Goal: Information Seeking & Learning: Learn about a topic

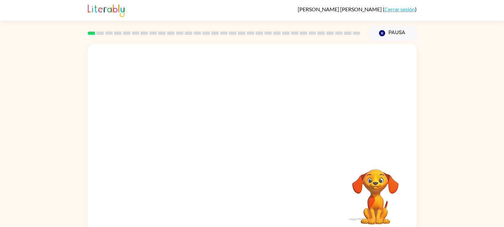
click at [400, 9] on link "Cerrar sesión" at bounding box center [399, 9] width 31 height 6
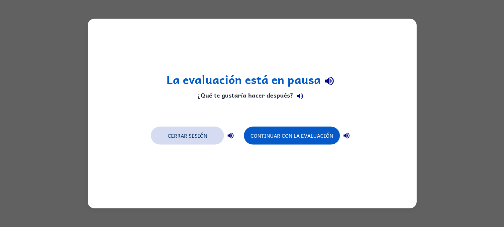
click at [198, 138] on button "Cerrar sesión" at bounding box center [187, 136] width 73 height 18
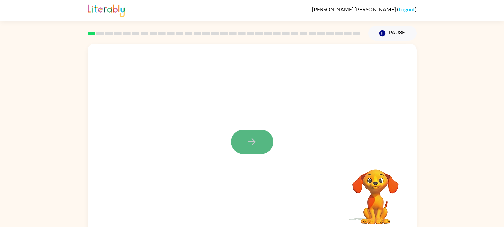
click at [252, 143] on icon "button" at bounding box center [252, 142] width 12 height 12
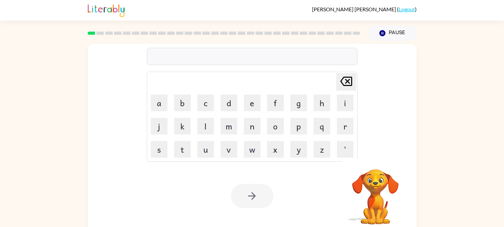
scroll to position [2, 0]
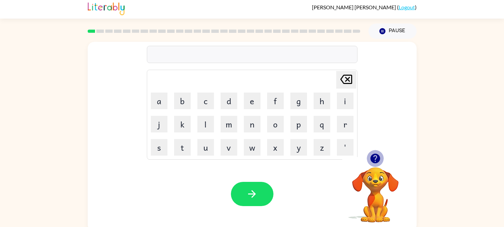
click at [374, 162] on icon "button" at bounding box center [375, 159] width 10 height 10
click at [173, 56] on div "registation" at bounding box center [252, 55] width 207 height 14
click at [200, 54] on div "registationr" at bounding box center [252, 55] width 207 height 14
click at [165, 80] on td "Delete Delete last character input" at bounding box center [252, 80] width 209 height 18
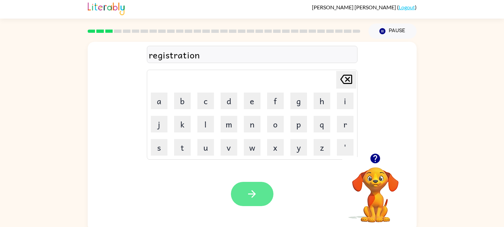
click at [248, 195] on icon "button" at bounding box center [252, 194] width 12 height 12
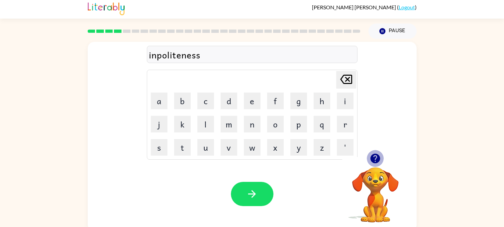
click at [373, 160] on icon "button" at bounding box center [375, 159] width 10 height 10
click at [158, 56] on div "inpoliteness" at bounding box center [252, 55] width 207 height 14
click at [155, 53] on div "inpoliteness" at bounding box center [252, 55] width 207 height 14
click at [248, 192] on icon "button" at bounding box center [252, 194] width 12 height 12
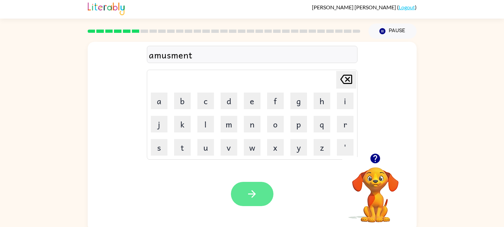
click at [255, 189] on icon "button" at bounding box center [252, 194] width 12 height 12
click at [258, 203] on button "button" at bounding box center [252, 194] width 43 height 24
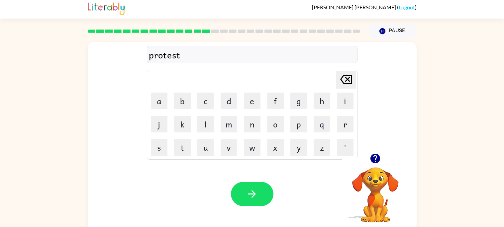
click at [372, 158] on icon "button" at bounding box center [375, 159] width 10 height 10
click at [235, 191] on button "button" at bounding box center [252, 194] width 43 height 24
click at [375, 159] on icon "button" at bounding box center [375, 159] width 12 height 12
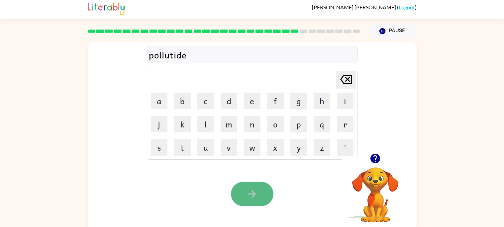
click at [257, 191] on icon "button" at bounding box center [252, 194] width 12 height 12
click at [244, 199] on button "button" at bounding box center [252, 194] width 43 height 24
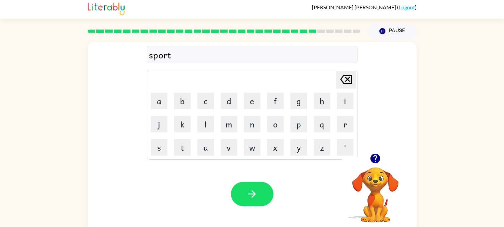
click at [373, 158] on icon "button" at bounding box center [375, 159] width 10 height 10
click at [378, 164] on icon "button" at bounding box center [375, 159] width 12 height 12
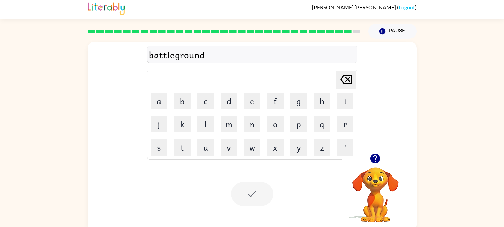
scroll to position [0, 0]
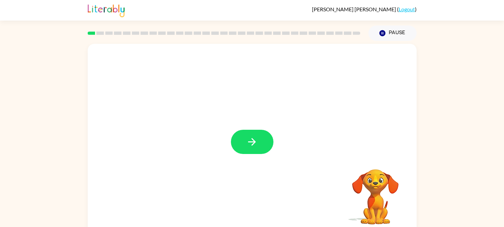
click at [246, 134] on button "button" at bounding box center [252, 142] width 43 height 24
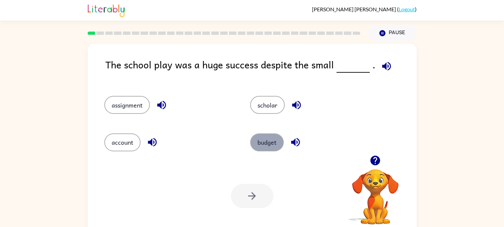
click at [262, 143] on button "budget" at bounding box center [267, 142] width 34 height 18
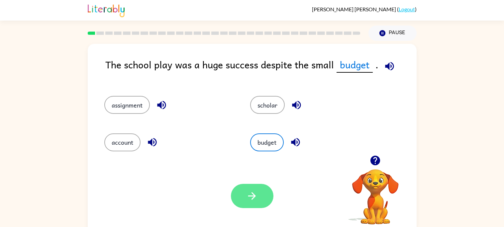
click at [250, 202] on button "button" at bounding box center [252, 196] width 43 height 24
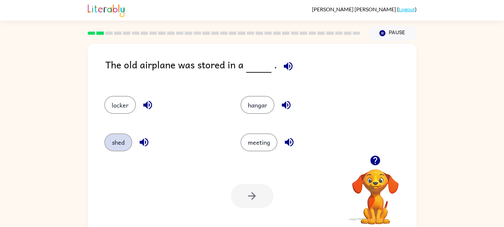
click at [119, 146] on button "shed" at bounding box center [118, 142] width 28 height 18
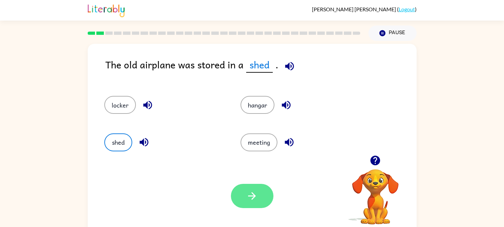
click at [248, 205] on button "button" at bounding box center [252, 196] width 43 height 24
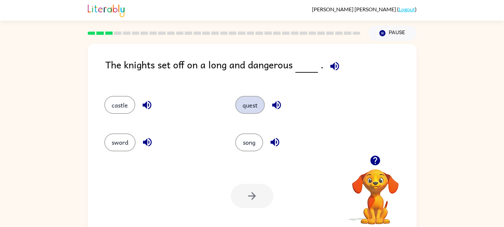
click at [254, 106] on button "quest" at bounding box center [250, 105] width 30 height 18
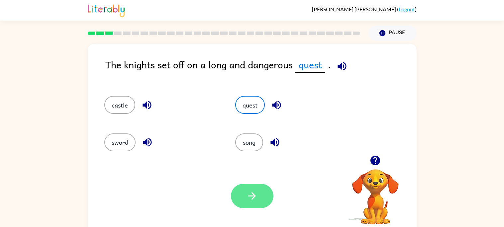
click at [253, 204] on button "button" at bounding box center [252, 196] width 43 height 24
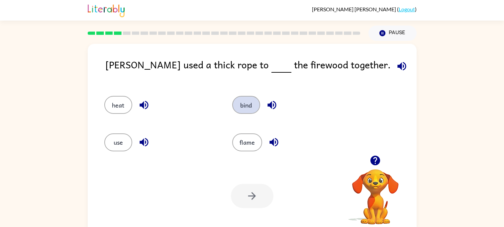
click at [240, 110] on button "bind" at bounding box center [246, 105] width 28 height 18
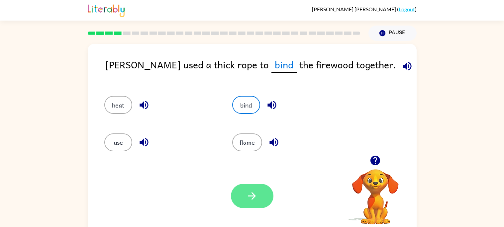
click at [249, 190] on icon "button" at bounding box center [252, 196] width 12 height 12
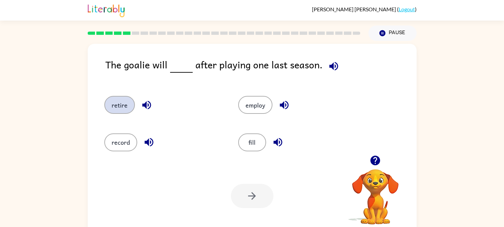
click at [116, 106] on button "retire" at bounding box center [119, 105] width 31 height 18
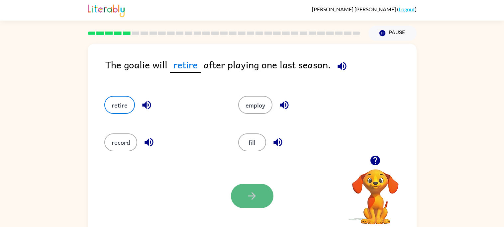
click at [249, 201] on icon "button" at bounding box center [252, 196] width 12 height 12
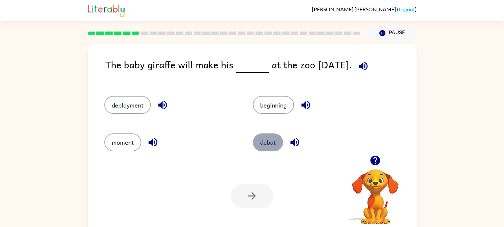
click at [270, 135] on button "debut" at bounding box center [268, 142] width 30 height 18
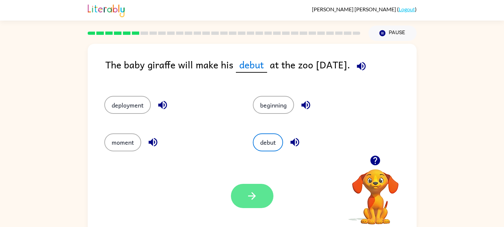
click at [250, 205] on button "button" at bounding box center [252, 196] width 43 height 24
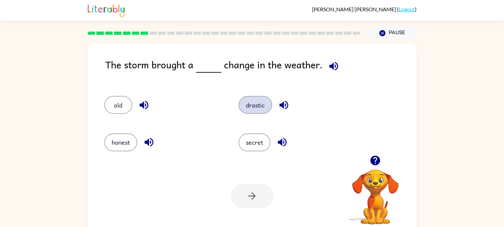
click at [249, 102] on button "drastic" at bounding box center [255, 105] width 34 height 18
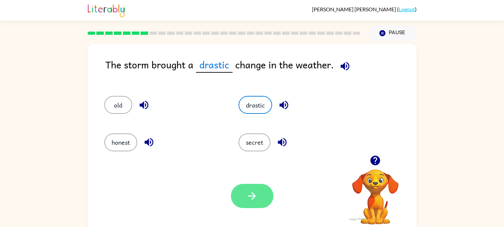
click at [245, 201] on button "button" at bounding box center [252, 196] width 43 height 24
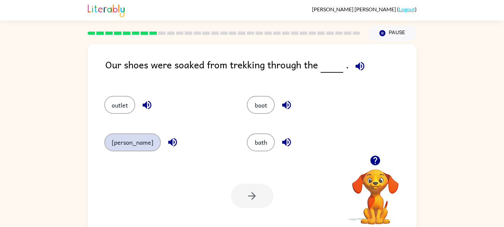
click at [114, 140] on button "marsh" at bounding box center [132, 142] width 56 height 18
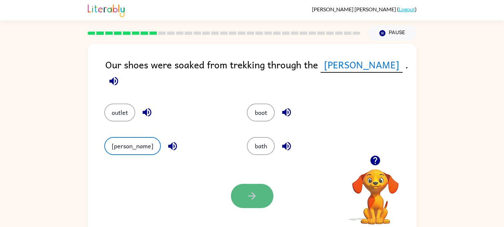
click at [249, 199] on icon "button" at bounding box center [252, 196] width 12 height 12
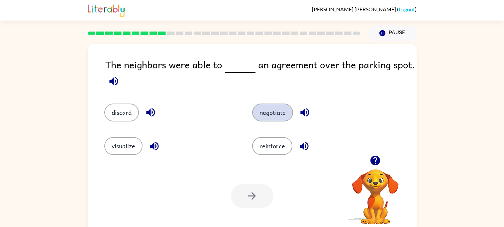
click at [270, 121] on button "negotiate" at bounding box center [272, 113] width 41 height 18
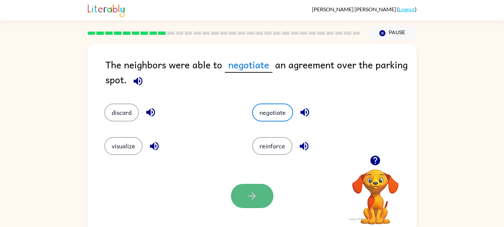
click at [250, 188] on button "button" at bounding box center [252, 196] width 43 height 24
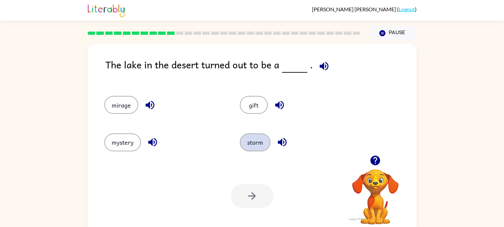
click at [256, 139] on button "storm" at bounding box center [255, 142] width 31 height 18
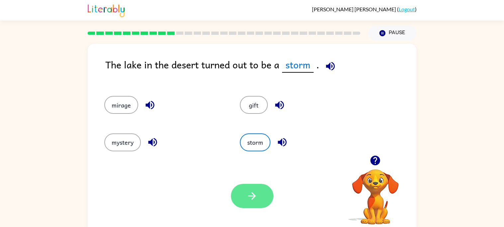
click at [247, 195] on icon "button" at bounding box center [252, 196] width 12 height 12
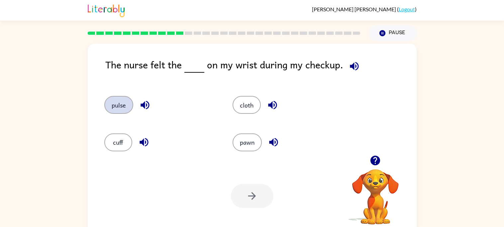
click at [125, 106] on button "pulse" at bounding box center [118, 105] width 29 height 18
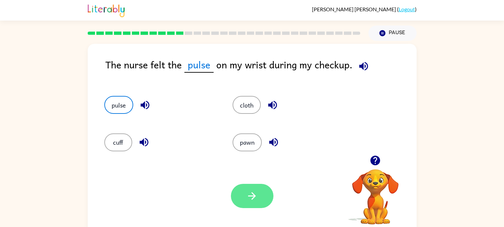
click at [253, 202] on button "button" at bounding box center [252, 196] width 43 height 24
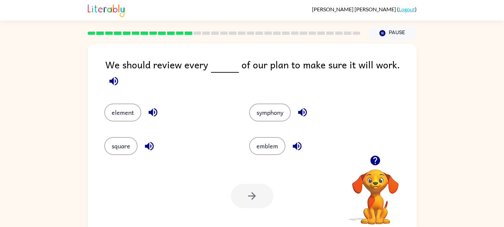
click at [102, 99] on div "element" at bounding box center [164, 108] width 145 height 34
click at [105, 104] on div "element" at bounding box center [169, 113] width 130 height 18
click at [122, 106] on button "element" at bounding box center [122, 113] width 37 height 18
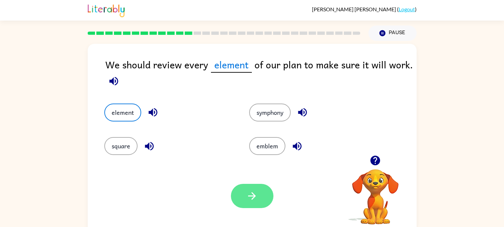
click at [256, 201] on icon "button" at bounding box center [252, 196] width 12 height 12
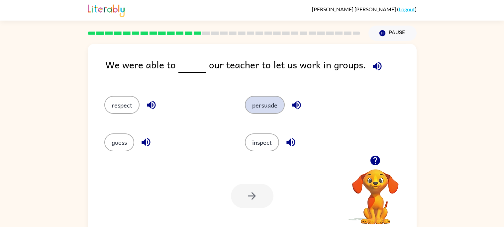
click at [257, 100] on button "persuade" at bounding box center [265, 105] width 40 height 18
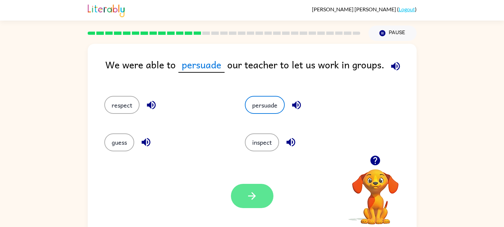
click at [258, 203] on button "button" at bounding box center [252, 196] width 43 height 24
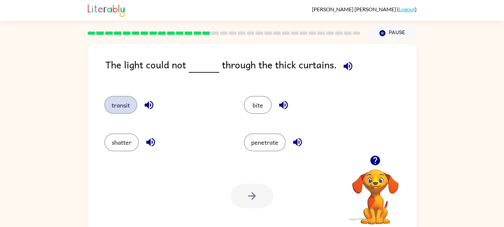
click at [119, 99] on button "transit" at bounding box center [120, 105] width 33 height 18
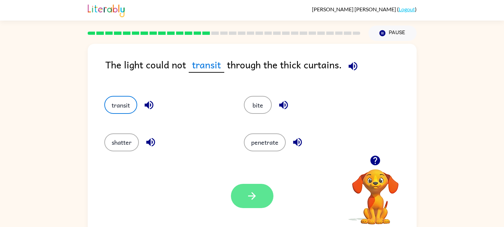
click at [249, 199] on icon "button" at bounding box center [252, 196] width 12 height 12
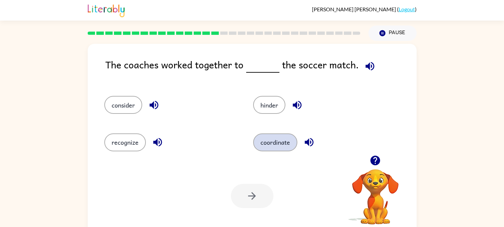
click at [270, 139] on button "coordinate" at bounding box center [275, 142] width 44 height 18
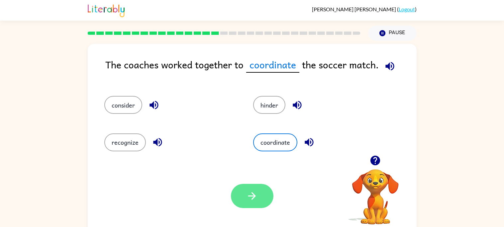
click at [249, 204] on button "button" at bounding box center [252, 196] width 43 height 24
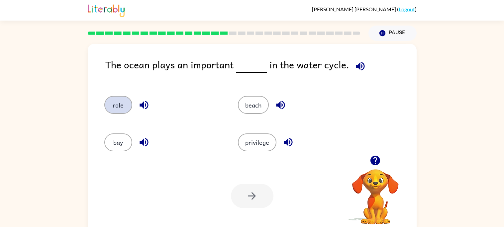
click at [117, 110] on button "role" at bounding box center [118, 105] width 28 height 18
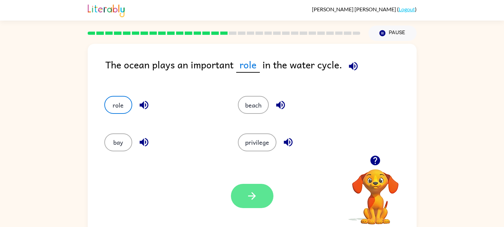
click at [253, 192] on icon "button" at bounding box center [252, 196] width 12 height 12
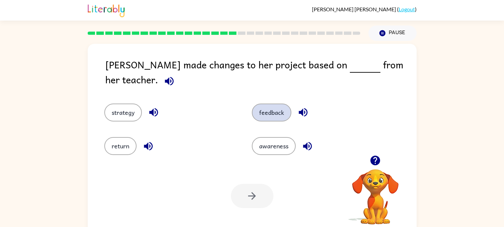
click at [271, 105] on button "feedback" at bounding box center [272, 113] width 40 height 18
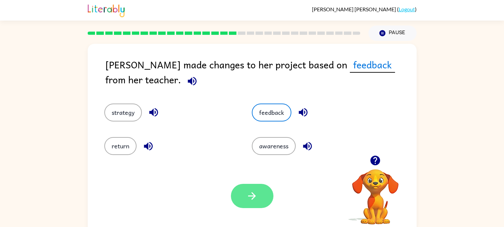
click at [263, 193] on button "button" at bounding box center [252, 196] width 43 height 24
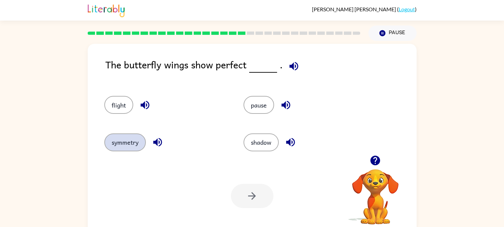
click at [115, 139] on button "symmetry" at bounding box center [125, 142] width 42 height 18
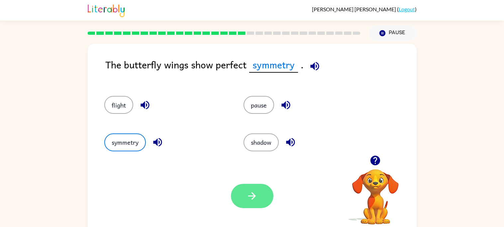
click at [253, 197] on icon "button" at bounding box center [252, 196] width 12 height 12
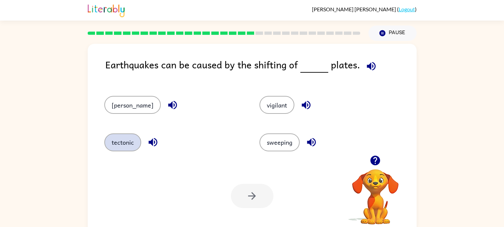
click at [135, 148] on button "tectonic" at bounding box center [122, 142] width 37 height 18
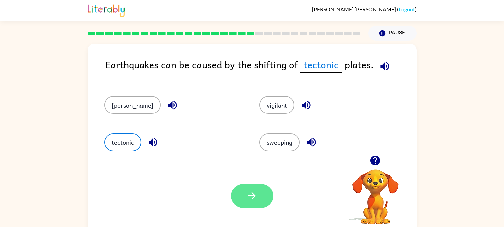
click at [250, 192] on icon "button" at bounding box center [252, 196] width 12 height 12
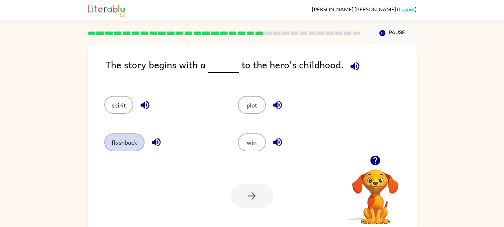
click at [117, 148] on button "flashback" at bounding box center [124, 142] width 40 height 18
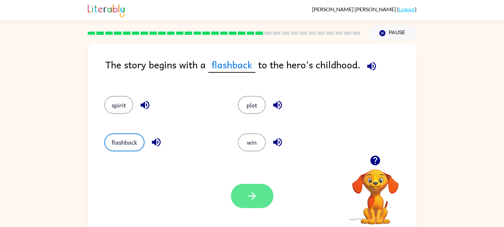
click at [244, 197] on button "button" at bounding box center [252, 196] width 43 height 24
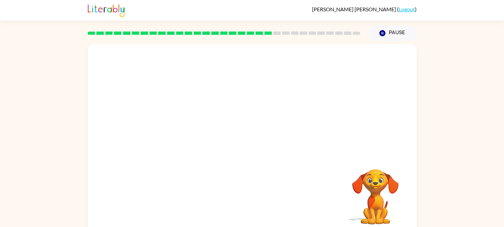
click at [190, 129] on video "Your browser must support playing .mp4 files to use Literably. Please try using…" at bounding box center [252, 100] width 329 height 112
click at [196, 54] on video "Your browser must support playing .mp4 files to use Literably. Please try using…" at bounding box center [252, 100] width 329 height 112
click at [193, 133] on video "Your browser must support playing .mp4 files to use Literably. Please try using…" at bounding box center [252, 100] width 329 height 112
click at [254, 144] on icon "button" at bounding box center [252, 142] width 12 height 12
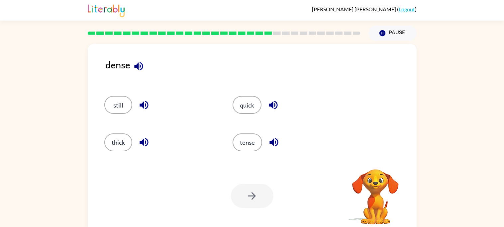
click at [137, 65] on icon "button" at bounding box center [138, 66] width 9 height 9
click at [122, 107] on button "still" at bounding box center [118, 105] width 28 height 18
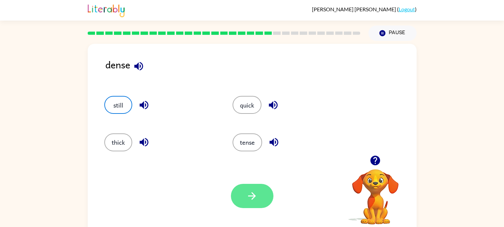
click at [259, 192] on button "button" at bounding box center [252, 196] width 43 height 24
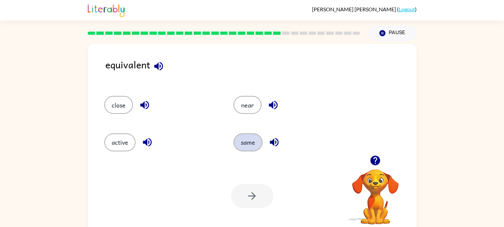
click at [244, 139] on button "same" at bounding box center [247, 142] width 29 height 18
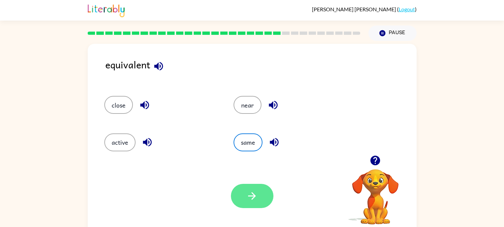
click at [250, 195] on icon "button" at bounding box center [252, 196] width 12 height 12
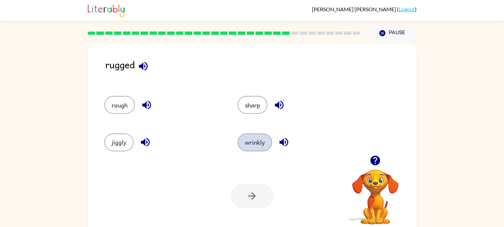
click at [251, 142] on button "wrinkly" at bounding box center [254, 142] width 35 height 18
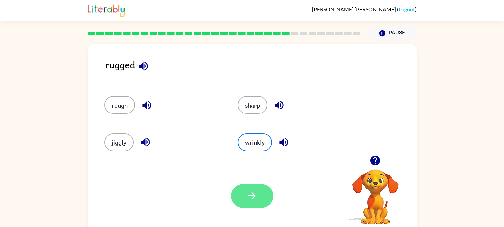
click at [260, 190] on button "button" at bounding box center [252, 196] width 43 height 24
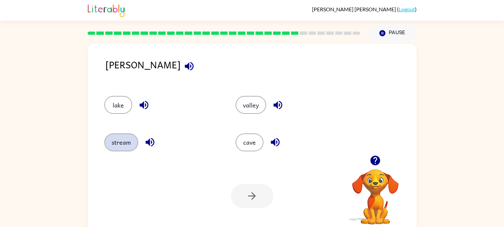
click at [128, 140] on button "stream" at bounding box center [121, 142] width 34 height 18
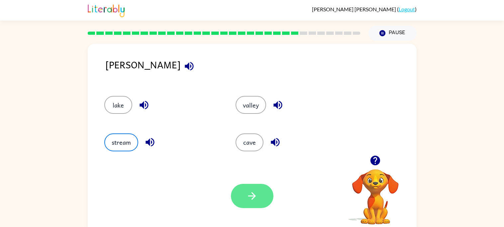
click at [261, 197] on button "button" at bounding box center [252, 196] width 43 height 24
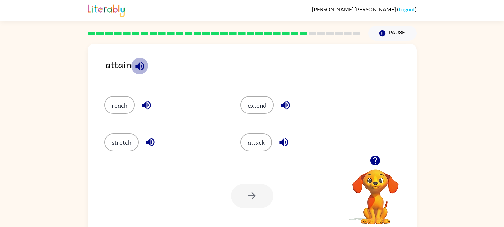
click at [136, 61] on icon "button" at bounding box center [140, 66] width 12 height 12
click at [378, 159] on icon "button" at bounding box center [375, 161] width 10 height 10
click at [124, 106] on button "reach" at bounding box center [119, 105] width 30 height 18
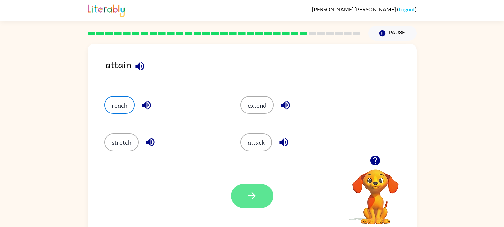
click at [247, 199] on icon "button" at bounding box center [252, 196] width 12 height 12
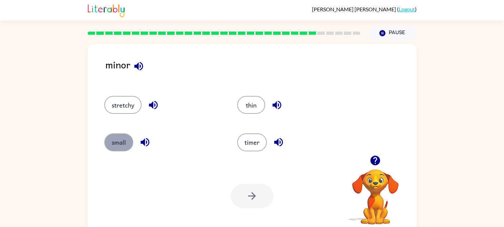
click at [117, 139] on button "small" at bounding box center [118, 142] width 29 height 18
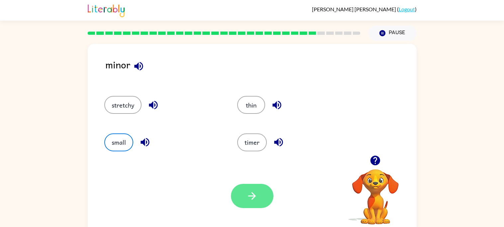
click at [257, 204] on button "button" at bounding box center [252, 196] width 43 height 24
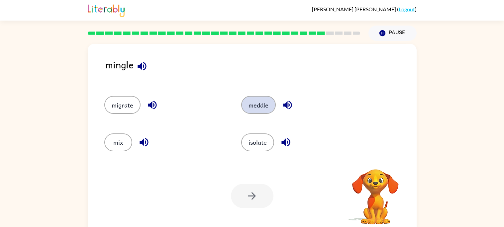
click at [252, 105] on button "meddle" at bounding box center [258, 105] width 35 height 18
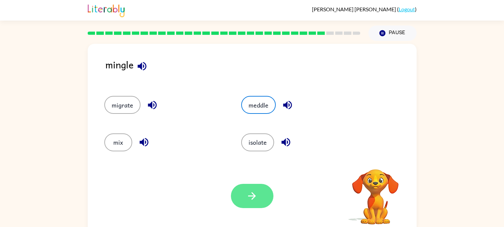
click at [253, 199] on icon "button" at bounding box center [252, 196] width 12 height 12
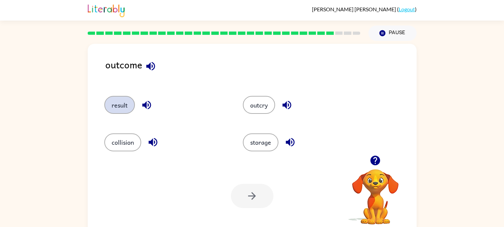
click at [115, 113] on button "result" at bounding box center [119, 105] width 31 height 18
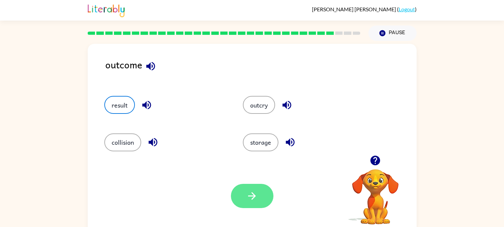
click at [266, 192] on button "button" at bounding box center [252, 196] width 43 height 24
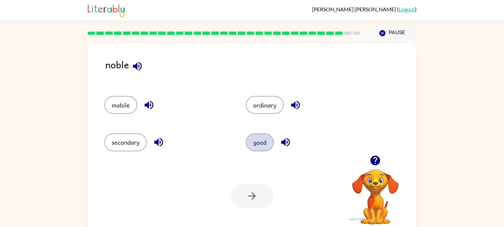
click at [253, 136] on button "good" at bounding box center [260, 142] width 28 height 18
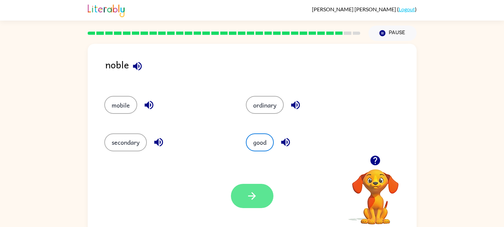
click at [251, 190] on icon "button" at bounding box center [252, 196] width 12 height 12
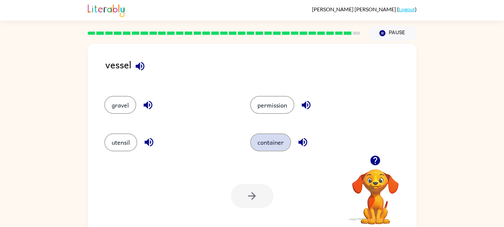
click at [276, 143] on button "container" at bounding box center [270, 142] width 41 height 18
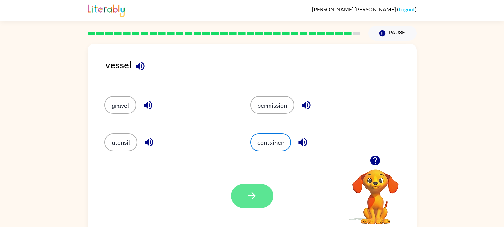
click at [251, 202] on icon "button" at bounding box center [252, 196] width 12 height 12
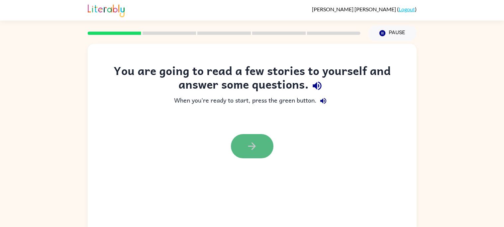
click at [247, 150] on icon "button" at bounding box center [252, 146] width 12 height 12
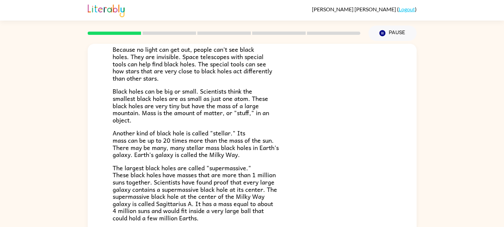
scroll to position [89, 0]
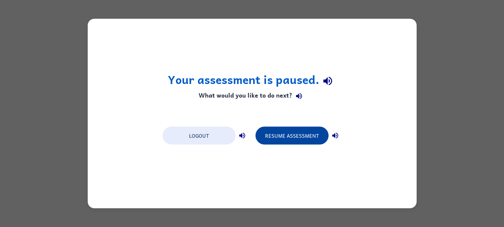
click at [289, 136] on button "Resume Assessment" at bounding box center [291, 136] width 73 height 18
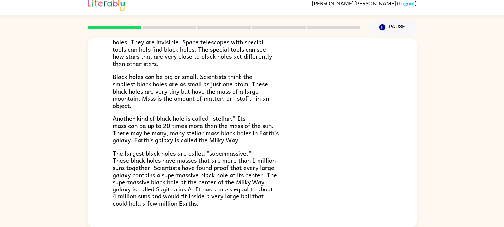
scroll to position [140, 0]
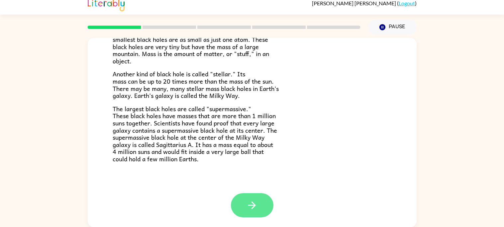
click at [262, 210] on button "button" at bounding box center [252, 205] width 43 height 24
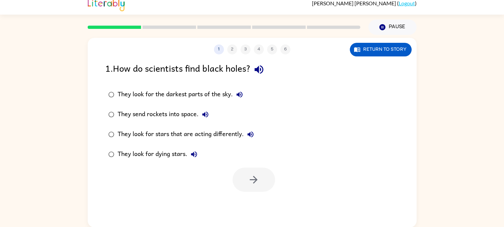
scroll to position [0, 0]
click at [262, 189] on button "button" at bounding box center [253, 180] width 43 height 24
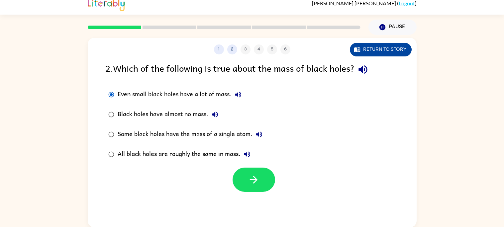
click at [366, 49] on button "Return to story" at bounding box center [381, 50] width 62 height 14
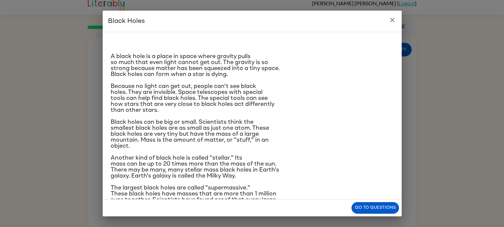
click at [393, 19] on icon "close" at bounding box center [392, 20] width 5 height 5
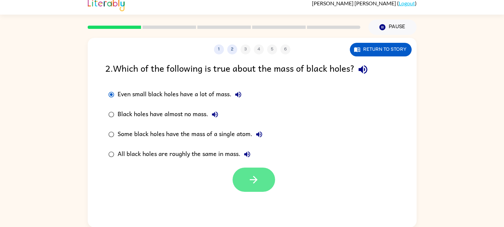
click at [246, 175] on button "button" at bounding box center [253, 180] width 43 height 24
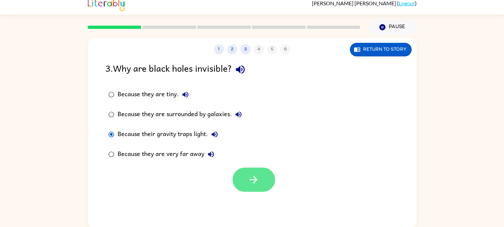
click at [249, 177] on icon "button" at bounding box center [254, 180] width 12 height 12
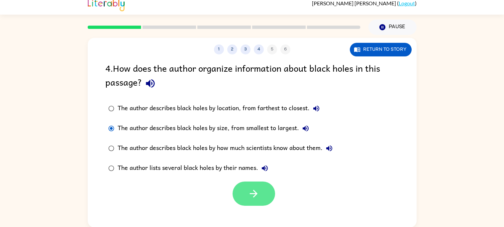
click at [259, 192] on icon "button" at bounding box center [254, 194] width 12 height 12
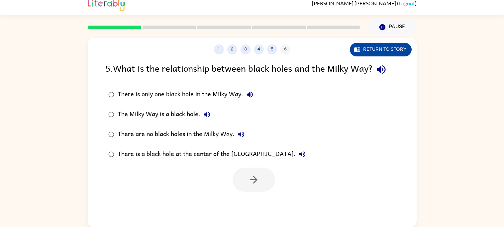
click at [377, 52] on button "Return to story" at bounding box center [381, 50] width 62 height 14
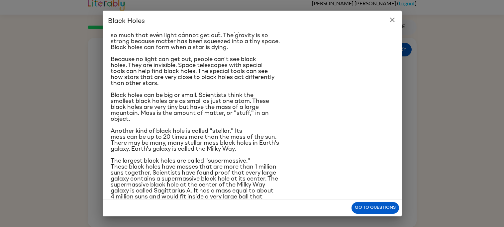
scroll to position [42, 0]
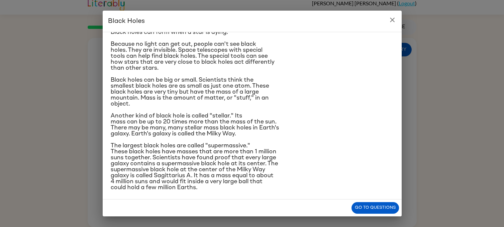
click at [391, 21] on icon "close" at bounding box center [392, 20] width 5 height 5
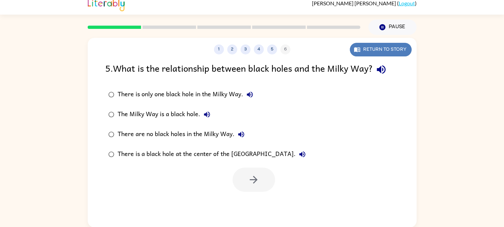
click at [399, 48] on button "Return to story" at bounding box center [381, 50] width 62 height 14
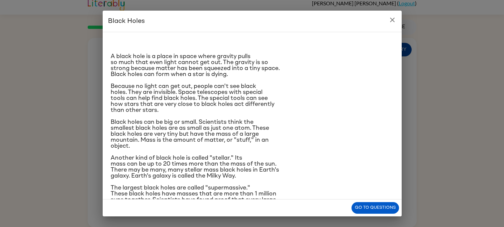
click at [399, 48] on div "A black hole is a place in space where gravity pulls so much that even light ca…" at bounding box center [252, 116] width 299 height 168
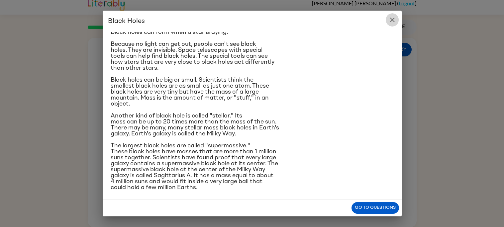
click at [394, 19] on icon "close" at bounding box center [392, 20] width 8 height 8
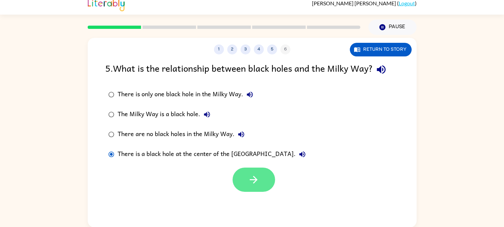
click at [256, 185] on icon "button" at bounding box center [254, 180] width 12 height 12
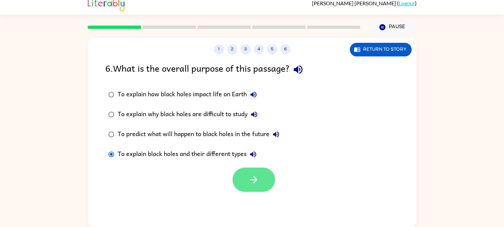
click at [238, 171] on button "button" at bounding box center [253, 180] width 43 height 24
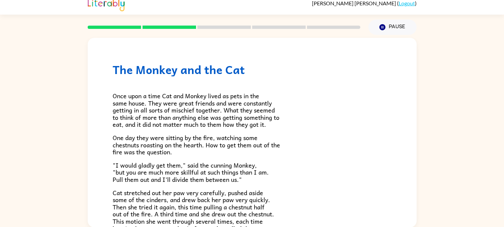
click at [125, 18] on div at bounding box center [224, 27] width 281 height 23
click at [126, 26] on rect at bounding box center [114, 27] width 53 height 3
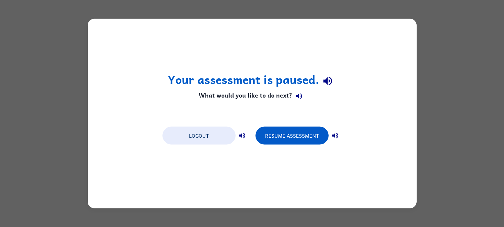
scroll to position [0, 0]
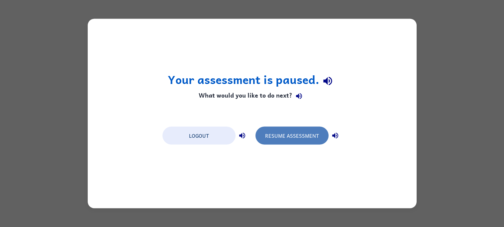
click at [292, 138] on button "Resume Assessment" at bounding box center [291, 136] width 73 height 18
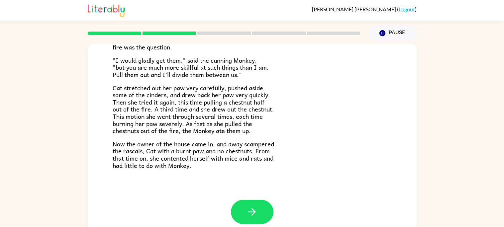
scroll to position [111, 0]
click at [250, 209] on icon "button" at bounding box center [252, 212] width 12 height 12
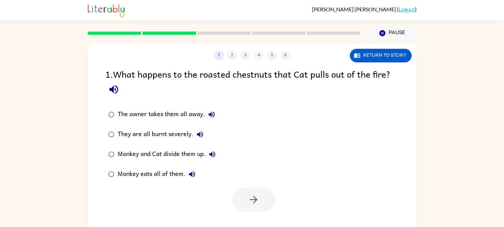
scroll to position [0, 0]
click at [265, 201] on button "button" at bounding box center [253, 200] width 43 height 24
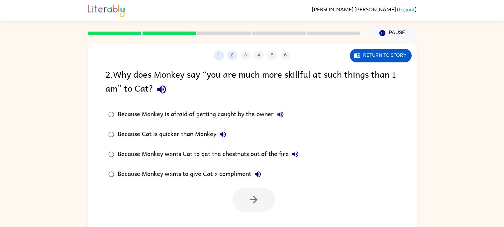
click at [119, 155] on div "Because Monkey wants Cat to get the chestnuts out of the fire" at bounding box center [210, 154] width 184 height 13
click at [258, 199] on icon "button" at bounding box center [254, 200] width 12 height 12
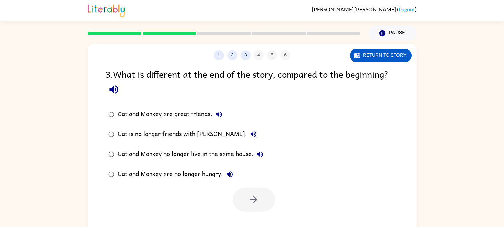
click at [120, 133] on div "Cat is no longer friends with [PERSON_NAME]." at bounding box center [189, 134] width 142 height 13
click at [249, 198] on icon "button" at bounding box center [254, 200] width 12 height 12
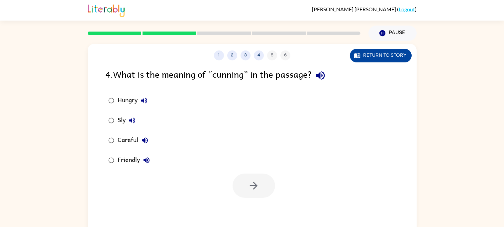
click at [375, 53] on button "Return to story" at bounding box center [381, 56] width 62 height 14
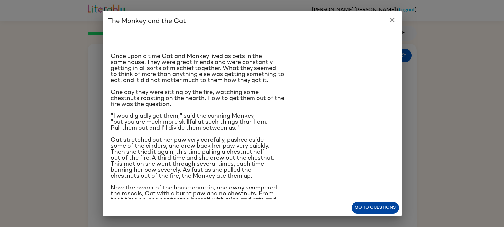
click at [379, 207] on button "Go to questions" at bounding box center [374, 208] width 47 height 12
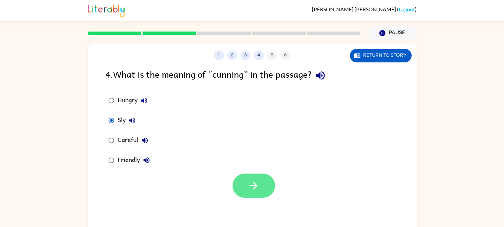
click at [256, 186] on icon "button" at bounding box center [254, 186] width 8 height 8
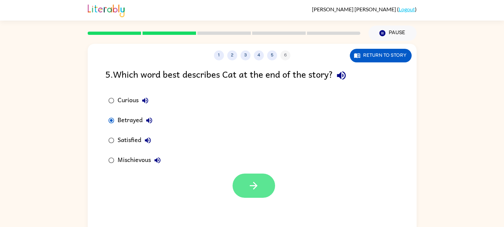
click at [259, 186] on button "button" at bounding box center [253, 186] width 43 height 24
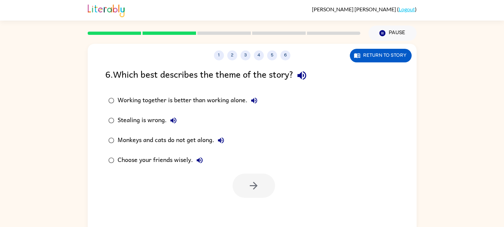
click at [120, 161] on div "Choose your friends wisely." at bounding box center [162, 160] width 89 height 13
click at [272, 177] on div at bounding box center [253, 186] width 43 height 24
click at [263, 183] on button "button" at bounding box center [253, 186] width 43 height 24
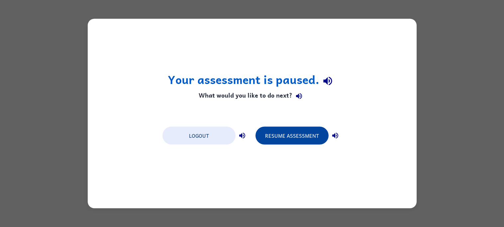
click at [280, 141] on button "Resume Assessment" at bounding box center [291, 136] width 73 height 18
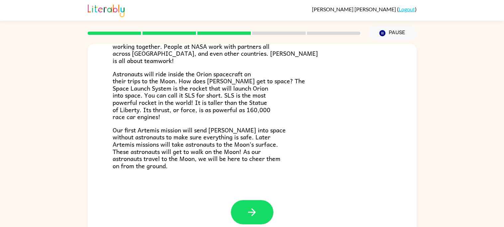
scroll to position [126, 0]
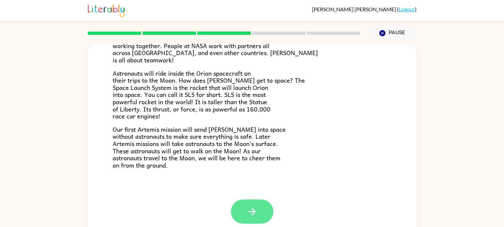
click at [250, 203] on button "button" at bounding box center [252, 212] width 43 height 24
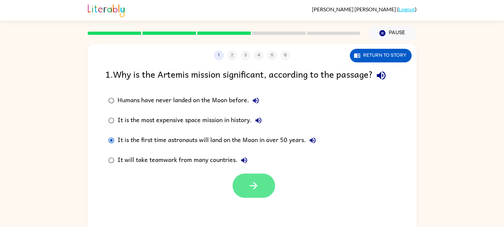
click at [256, 187] on icon "button" at bounding box center [254, 186] width 8 height 8
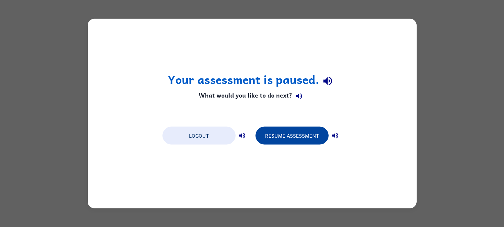
click at [286, 136] on button "Resume Assessment" at bounding box center [291, 136] width 73 height 18
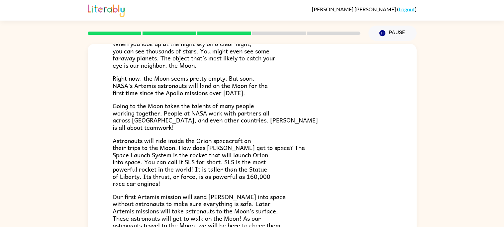
scroll to position [126, 0]
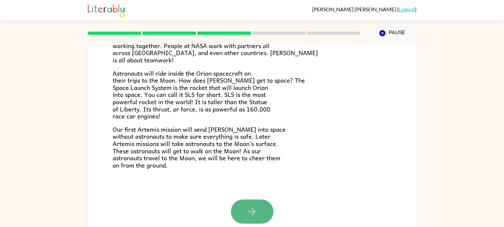
click at [259, 221] on button "button" at bounding box center [252, 212] width 43 height 24
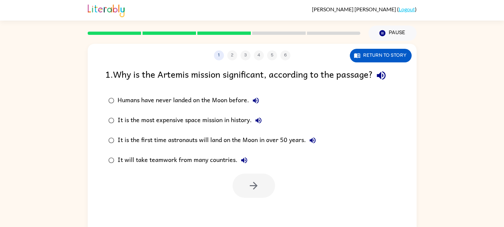
click at [118, 139] on div "It is the first time astronauts will land on the Moon in over 50 years." at bounding box center [219, 140] width 202 height 13
click at [265, 188] on button "button" at bounding box center [253, 186] width 43 height 24
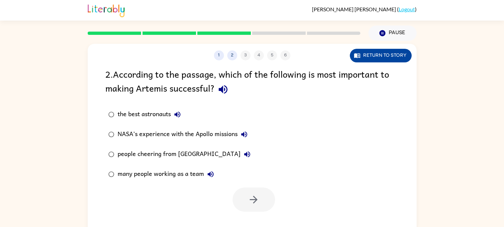
click at [364, 59] on button "Return to story" at bounding box center [381, 56] width 62 height 14
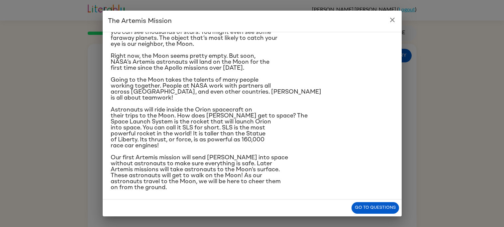
scroll to position [31, 0]
click at [397, 18] on button "close" at bounding box center [392, 19] width 13 height 13
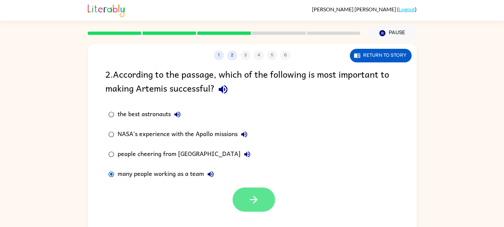
click at [268, 199] on button "button" at bounding box center [253, 200] width 43 height 24
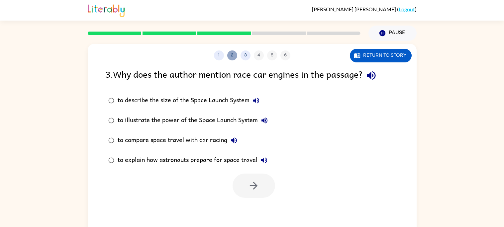
click at [232, 55] on button "2" at bounding box center [232, 55] width 10 height 10
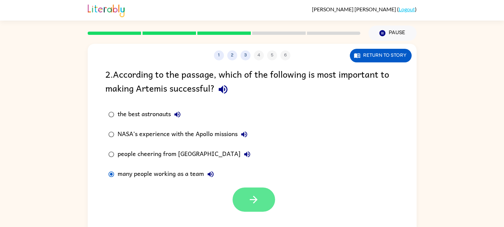
click at [260, 192] on button "button" at bounding box center [253, 200] width 43 height 24
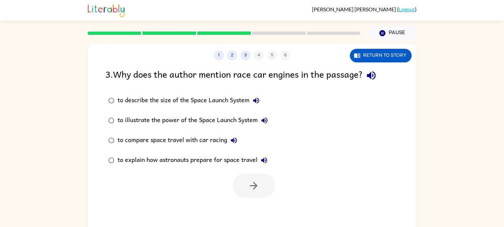
click at [172, 123] on div "to illustrate the power of the Space Launch System" at bounding box center [194, 120] width 153 height 13
click at [248, 179] on button "button" at bounding box center [253, 186] width 43 height 24
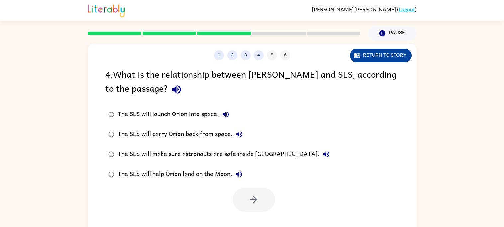
click at [389, 50] on button "Return to story" at bounding box center [381, 56] width 62 height 14
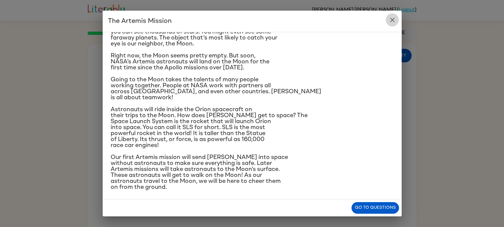
click at [393, 18] on icon "close" at bounding box center [392, 20] width 5 height 5
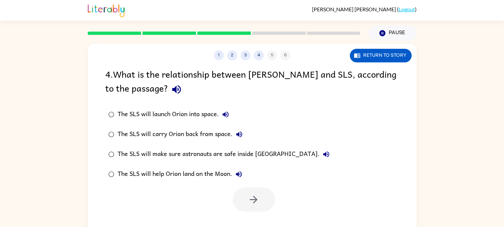
click at [123, 106] on label "The SLS will launch Orion into space." at bounding box center [219, 115] width 234 height 20
click at [267, 202] on button "button" at bounding box center [253, 200] width 43 height 24
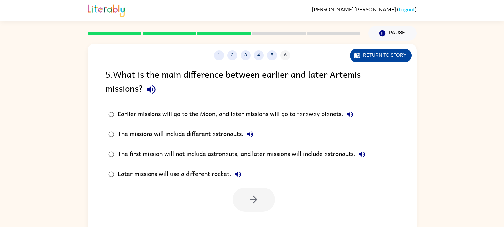
click at [367, 57] on button "Return to story" at bounding box center [381, 56] width 62 height 14
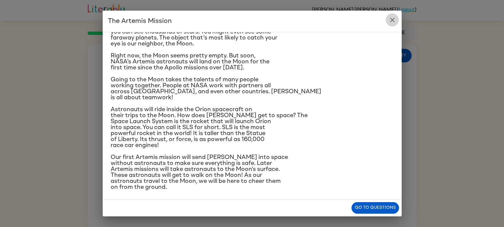
click at [393, 18] on icon "close" at bounding box center [392, 20] width 8 height 8
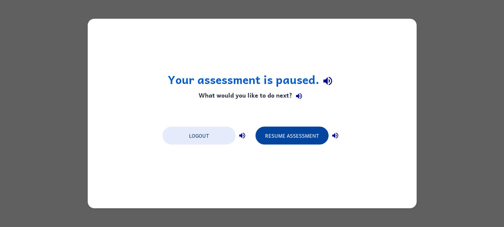
click at [281, 130] on button "Resume Assessment" at bounding box center [291, 136] width 73 height 18
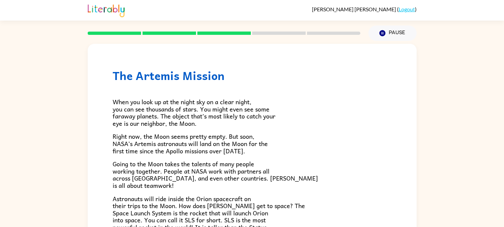
scroll to position [126, 0]
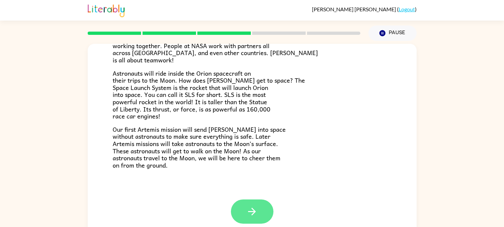
click at [248, 206] on icon "button" at bounding box center [252, 212] width 12 height 12
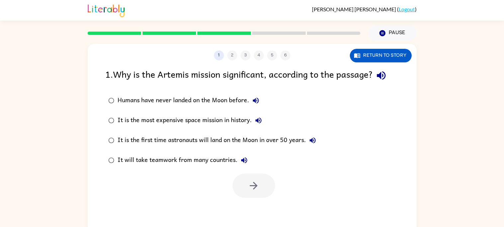
scroll to position [0, 0]
click at [250, 182] on icon "button" at bounding box center [254, 186] width 12 height 12
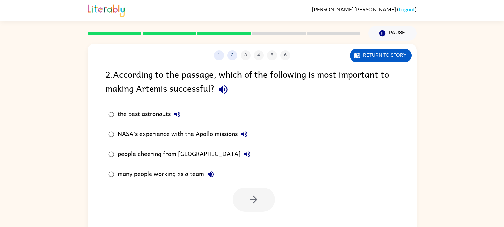
click at [134, 175] on div "many people working as a team" at bounding box center [168, 174] width 100 height 13
click at [259, 199] on icon "button" at bounding box center [254, 200] width 12 height 12
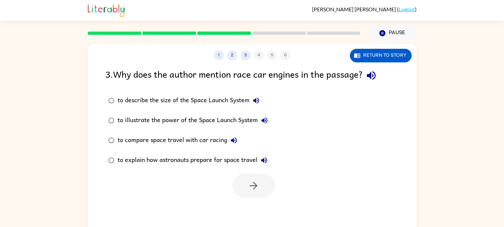
click at [113, 113] on label "to illustrate the power of the Space Launch System" at bounding box center [188, 121] width 173 height 20
click at [261, 189] on button "button" at bounding box center [253, 186] width 43 height 24
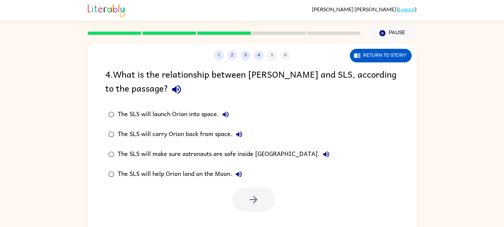
click at [118, 110] on div "The SLS will launch Orion into space." at bounding box center [175, 114] width 115 height 13
click at [242, 199] on button "button" at bounding box center [253, 200] width 43 height 24
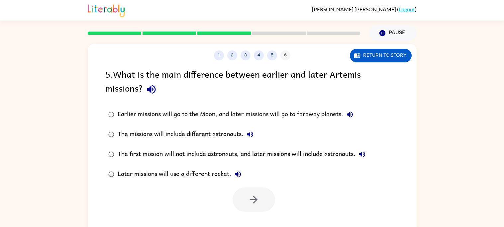
click at [172, 156] on div "The first mission will not include astronauts, and later missions will include …" at bounding box center [243, 154] width 251 height 13
click at [256, 197] on icon "button" at bounding box center [254, 200] width 12 height 12
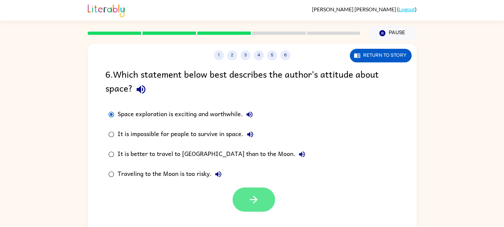
click at [253, 207] on button "button" at bounding box center [253, 200] width 43 height 24
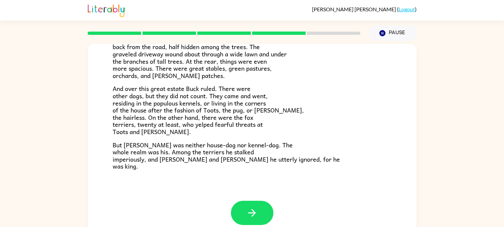
scroll to position [127, 0]
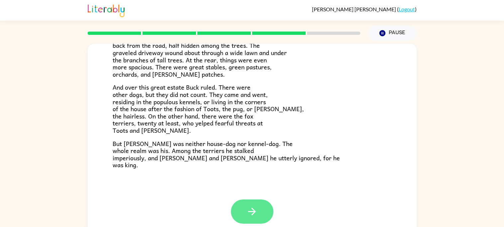
click at [256, 208] on icon "button" at bounding box center [252, 212] width 12 height 12
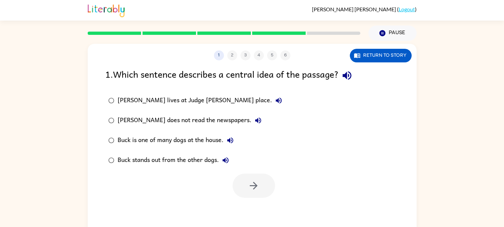
scroll to position [0, 0]
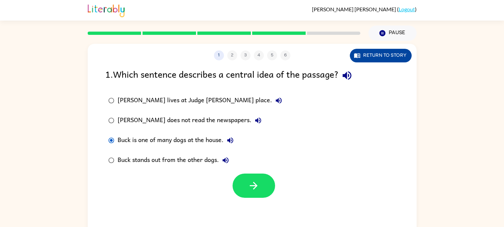
click at [379, 51] on button "Return to story" at bounding box center [381, 56] width 62 height 14
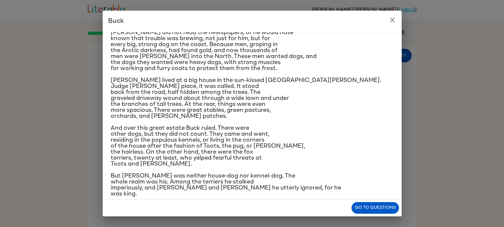
scroll to position [31, 0]
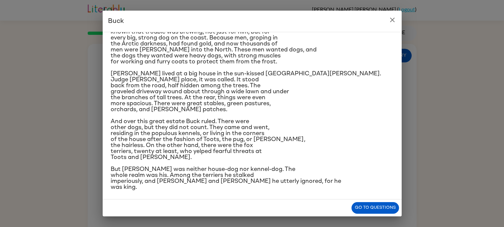
click at [392, 18] on icon "close" at bounding box center [392, 20] width 8 height 8
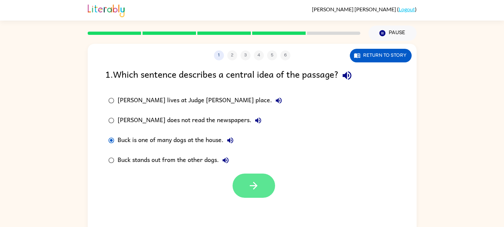
click at [255, 176] on button "button" at bounding box center [253, 186] width 43 height 24
